Goal: Transaction & Acquisition: Download file/media

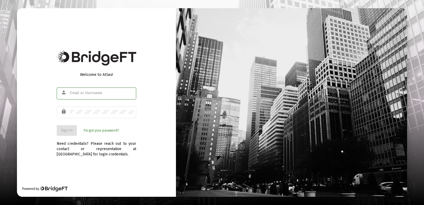
click at [99, 93] on input "text" at bounding box center [102, 93] width 64 height 4
type input "[EMAIL_ADDRESS][DOMAIN_NAME]"
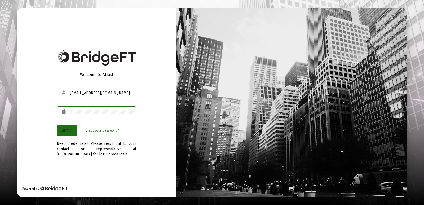
drag, startPoint x: 70, startPoint y: 131, endPoint x: 170, endPoint y: 118, distance: 101.5
click at [69, 131] on span "Sign In" at bounding box center [67, 130] width 12 height 5
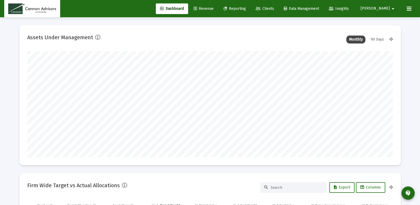
scroll to position [106, 197]
type input "[DATE]"
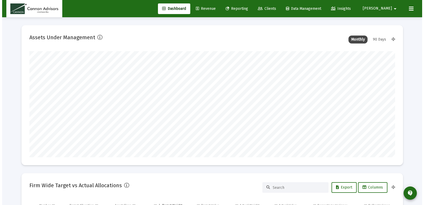
scroll to position [106, 171]
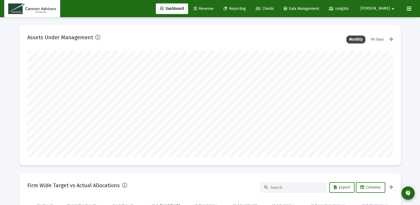
click at [250, 11] on link "Reporting" at bounding box center [234, 8] width 31 height 11
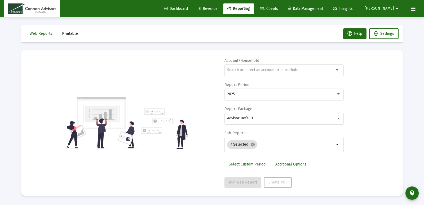
click at [64, 33] on span "Printable" at bounding box center [70, 33] width 16 height 5
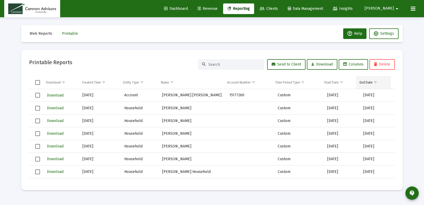
click at [370, 82] on div "End Date" at bounding box center [365, 82] width 13 height 4
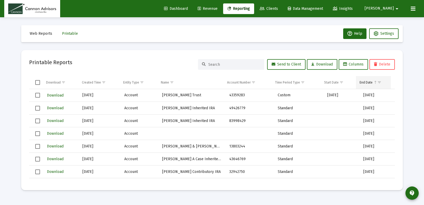
click at [371, 82] on div "End Date" at bounding box center [365, 82] width 13 height 4
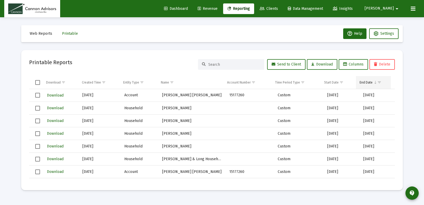
click at [380, 82] on span "Show filter options for column 'End Date'" at bounding box center [379, 82] width 4 height 4
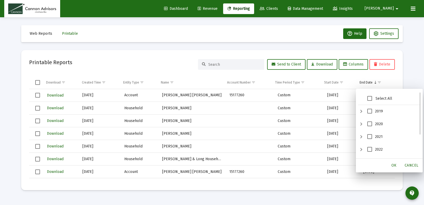
click at [369, 149] on span "2022" at bounding box center [369, 149] width 5 height 5
click at [395, 165] on span "OK" at bounding box center [393, 165] width 5 height 5
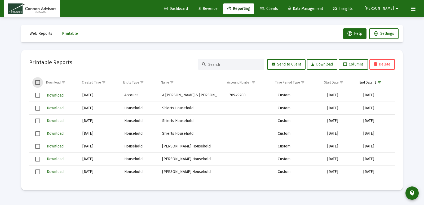
click at [37, 82] on span "Select all" at bounding box center [37, 82] width 5 height 5
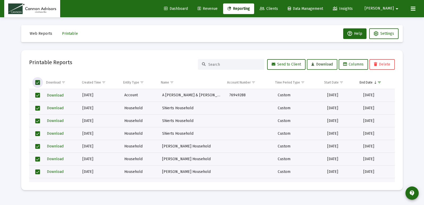
click at [315, 65] on span "Download" at bounding box center [321, 64] width 21 height 5
